Goal: Task Accomplishment & Management: Use online tool/utility

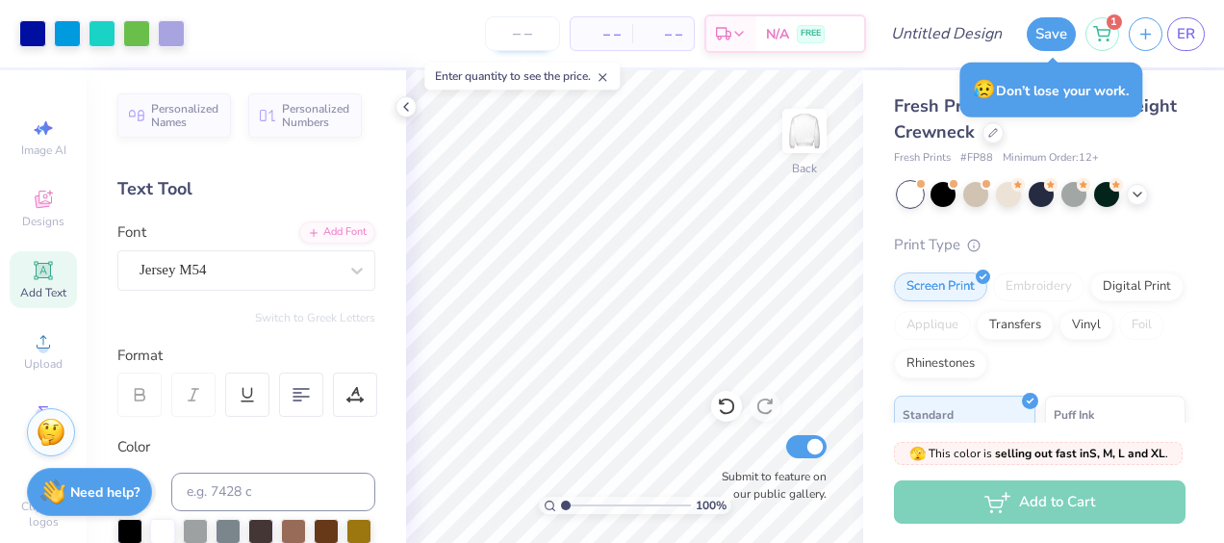
scroll to position [508, 0]
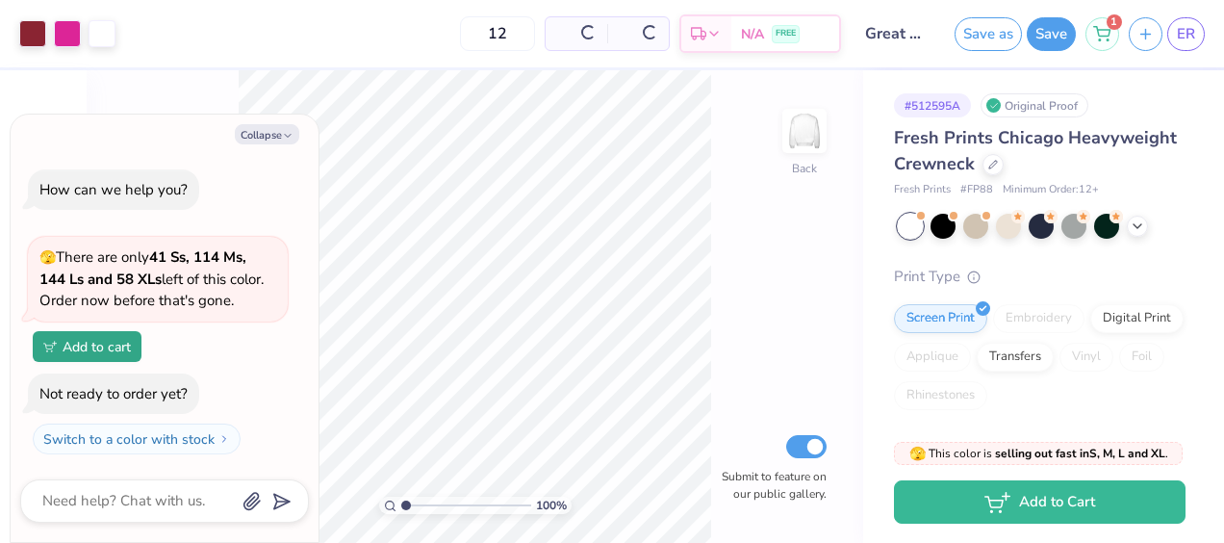
type textarea "x"
